Goal: Task Accomplishment & Management: Manage account settings

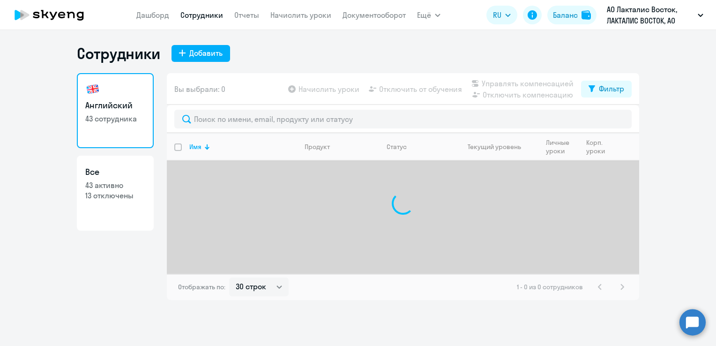
select select "30"
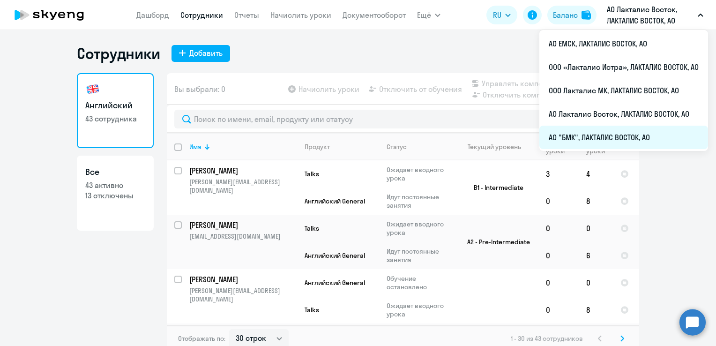
click at [590, 130] on li "АО "БМК", ЛАКТАЛИС ВОСТОК, АО" at bounding box center [624, 137] width 169 height 23
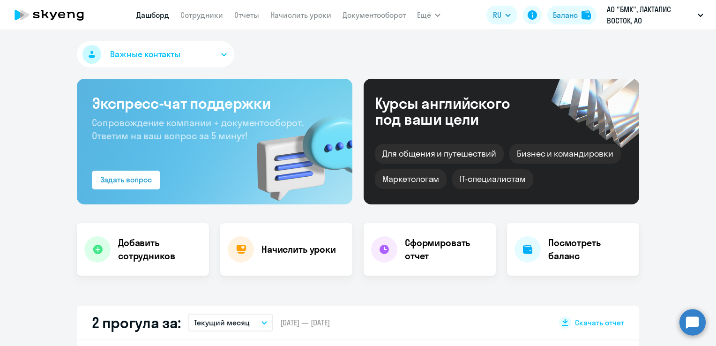
select select "30"
click at [214, 24] on nav "[PERSON_NAME] Отчеты Начислить уроки Документооборот" at bounding box center [271, 15] width 270 height 19
click at [213, 17] on link "Сотрудники" at bounding box center [202, 14] width 43 height 9
select select "30"
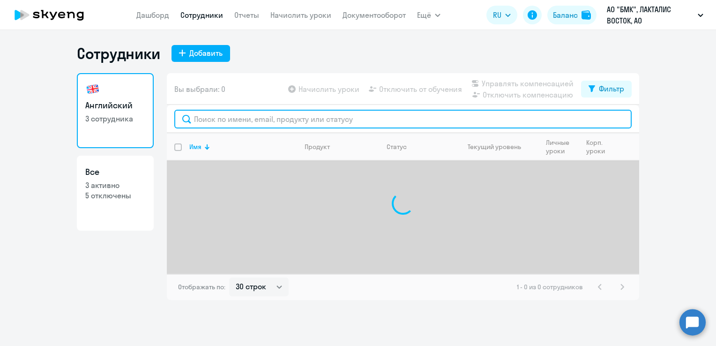
click at [231, 117] on input "text" at bounding box center [403, 119] width 458 height 19
type input "с"
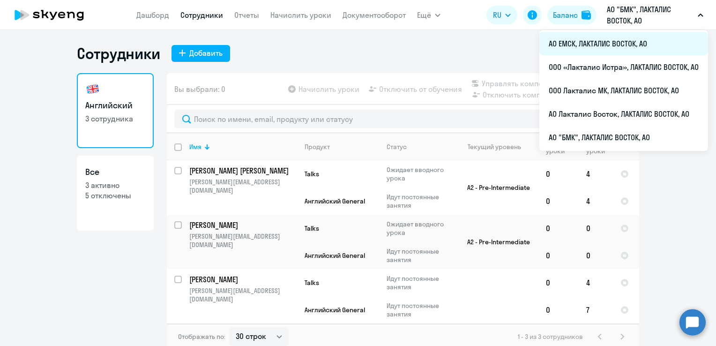
click at [571, 40] on li "АО ЕМСК, ЛАКТАЛИС ВОСТОК, АО" at bounding box center [624, 43] width 169 height 23
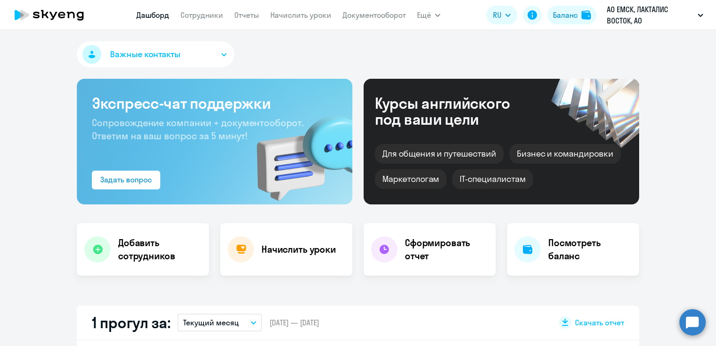
select select "30"
click at [221, 19] on link "Сотрудники" at bounding box center [202, 14] width 43 height 9
select select "30"
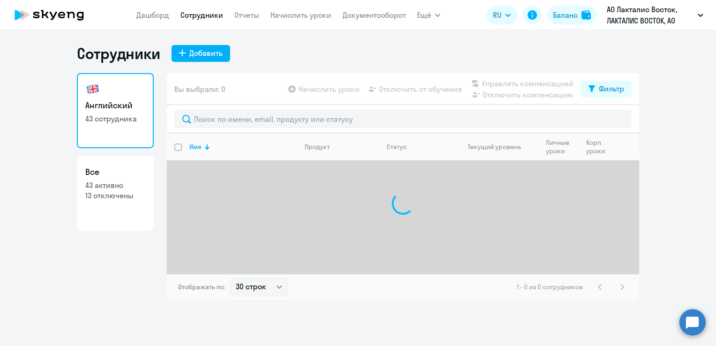
select select "30"
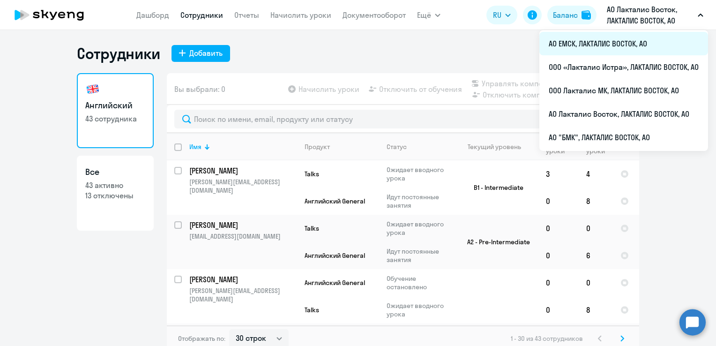
click at [588, 45] on li "АО ЕМСК, ЛАКТАЛИС ВОСТОК, АО" at bounding box center [624, 43] width 169 height 23
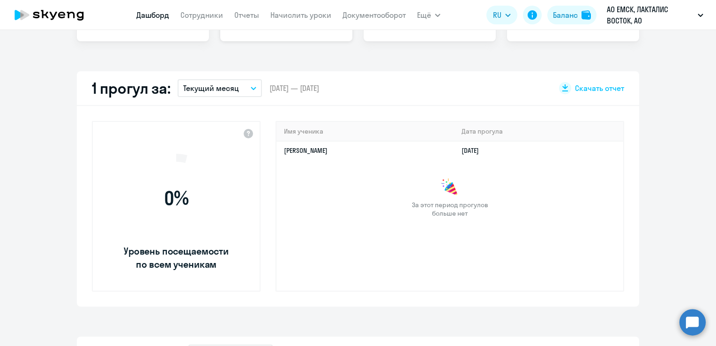
select select "30"
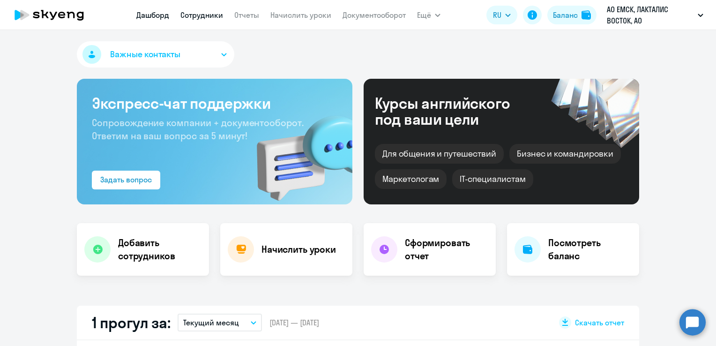
click at [213, 17] on link "Сотрудники" at bounding box center [202, 14] width 43 height 9
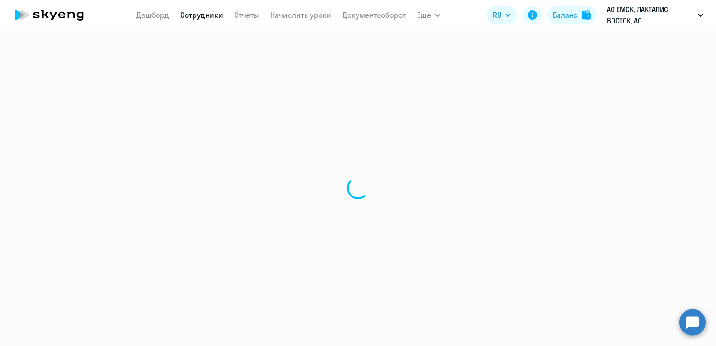
select select "30"
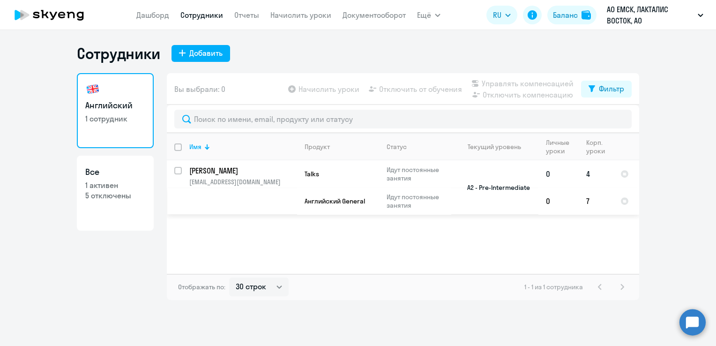
drag, startPoint x: 178, startPoint y: 172, endPoint x: 190, endPoint y: 172, distance: 12.2
click at [178, 172] on input "select row 37586234" at bounding box center [183, 176] width 19 height 19
checkbox input "true"
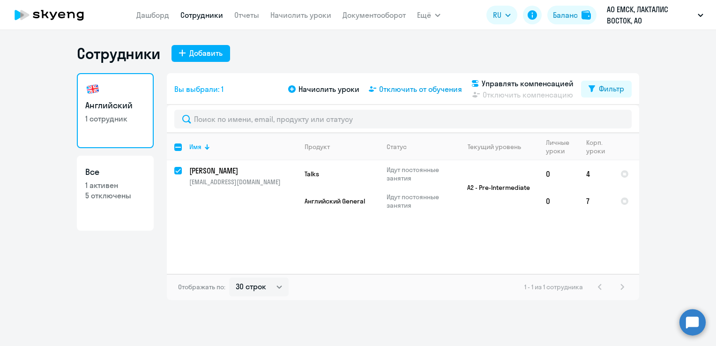
click at [450, 88] on span "Отключить от обучения" at bounding box center [420, 88] width 83 height 11
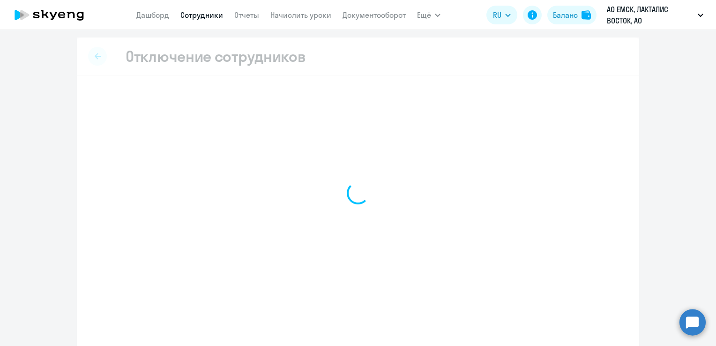
select select "all"
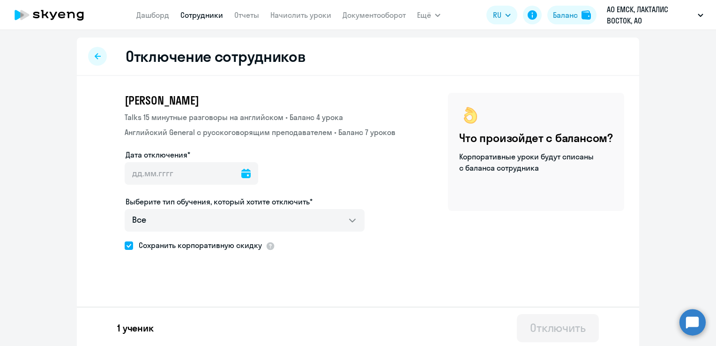
click at [241, 173] on icon at bounding box center [245, 173] width 9 height 9
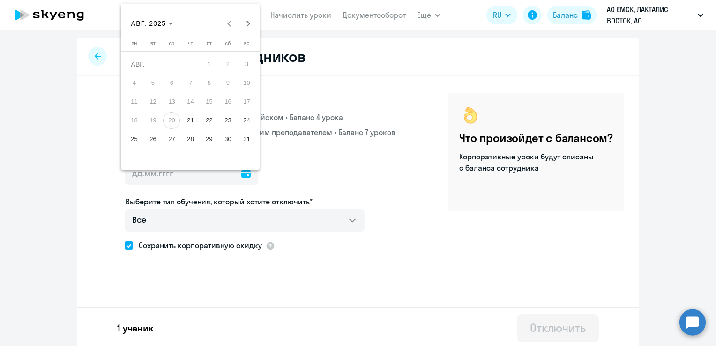
click at [133, 142] on span "25" at bounding box center [134, 139] width 17 height 17
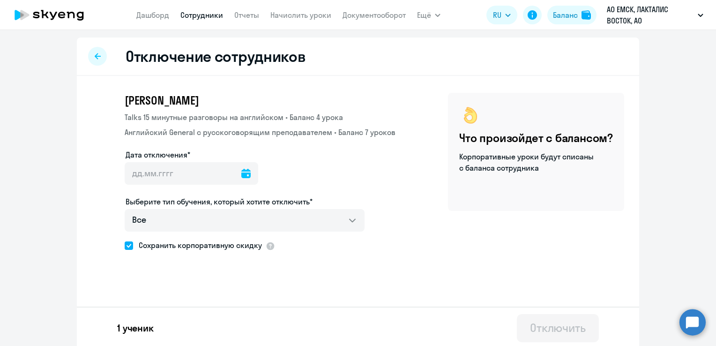
type input "25.08.2025"
type input "25.8.2025"
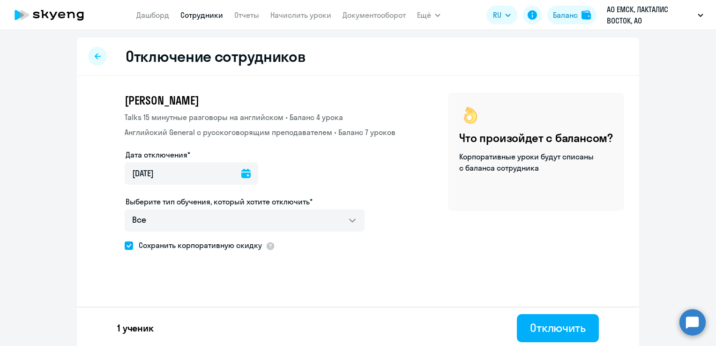
click at [128, 245] on span at bounding box center [129, 245] width 8 height 8
click at [125, 245] on input "Сохранить корпоративную скидку" at bounding box center [124, 245] width 0 height 0
click at [266, 249] on div at bounding box center [270, 245] width 9 height 9
click at [125, 249] on span at bounding box center [129, 245] width 8 height 8
click at [124, 246] on input "Сохранить корпоративную скидку" at bounding box center [124, 245] width 0 height 0
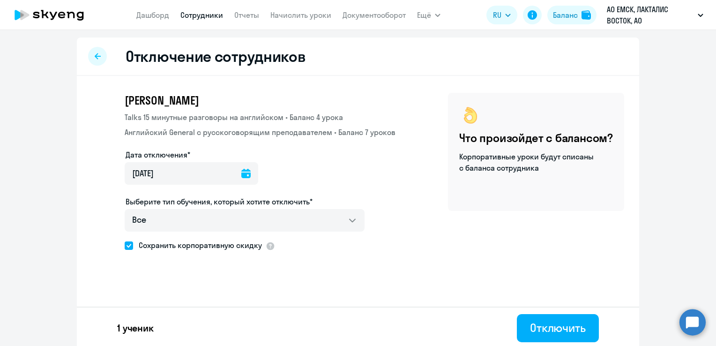
click at [128, 250] on label "Сохранить корпоративную скидку" at bounding box center [193, 245] width 137 height 12
click at [125, 246] on input "Сохранить корпоративную скидку" at bounding box center [124, 245] width 0 height 0
checkbox input "false"
click at [241, 174] on icon at bounding box center [245, 173] width 9 height 9
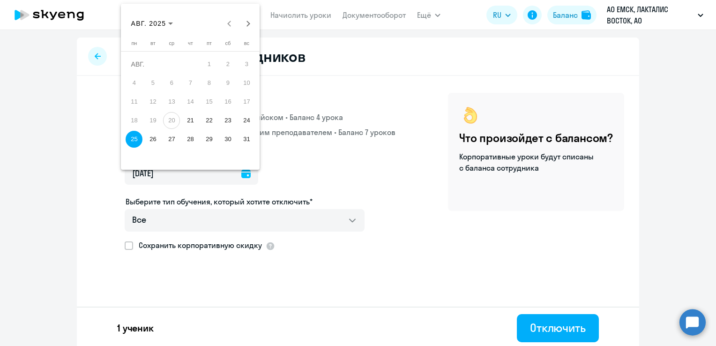
click at [548, 320] on div at bounding box center [358, 173] width 716 height 346
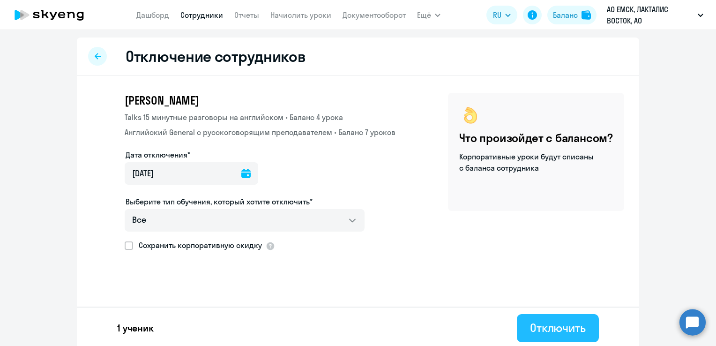
click at [548, 323] on div "Отключить" at bounding box center [558, 327] width 56 height 15
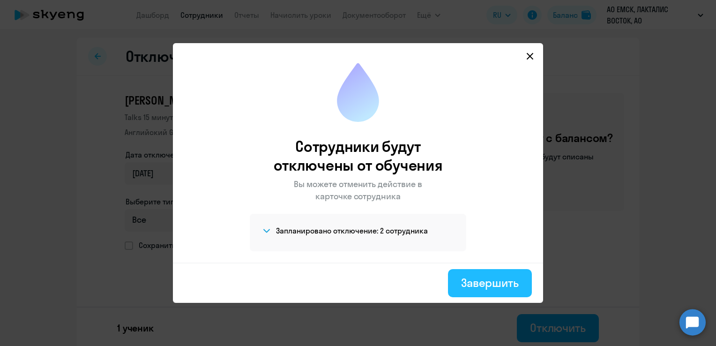
click at [469, 287] on div "Завершить" at bounding box center [490, 282] width 58 height 15
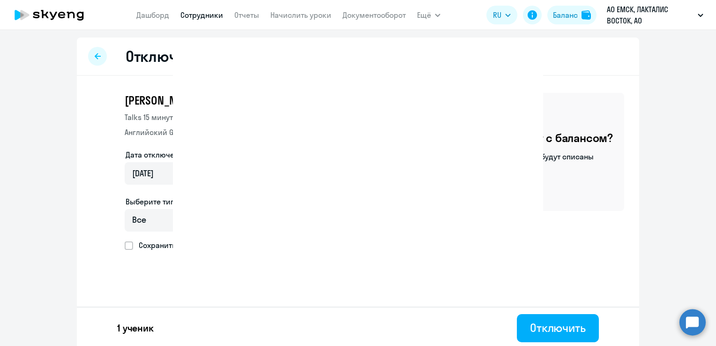
select select "30"
